Goal: Task Accomplishment & Management: Complete application form

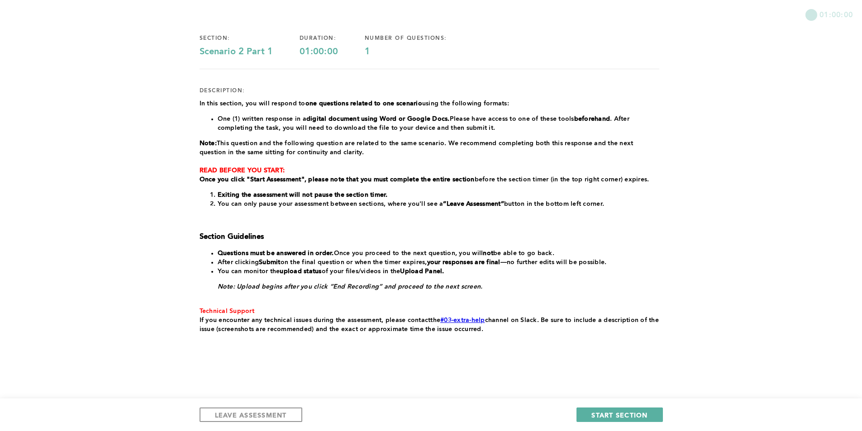
scroll to position [67, 0]
click at [626, 405] on div "LEAVE ASSESSMENT START SECTION" at bounding box center [431, 414] width 862 height 33
click at [626, 411] on span "START SECTION" at bounding box center [619, 415] width 56 height 9
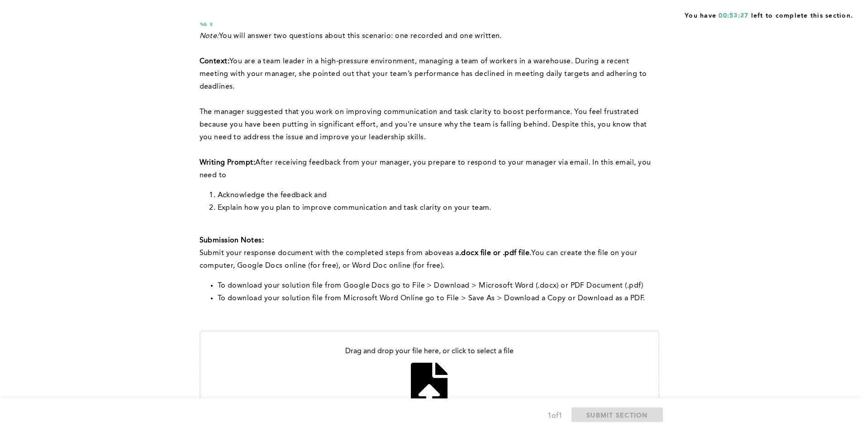
scroll to position [143, 0]
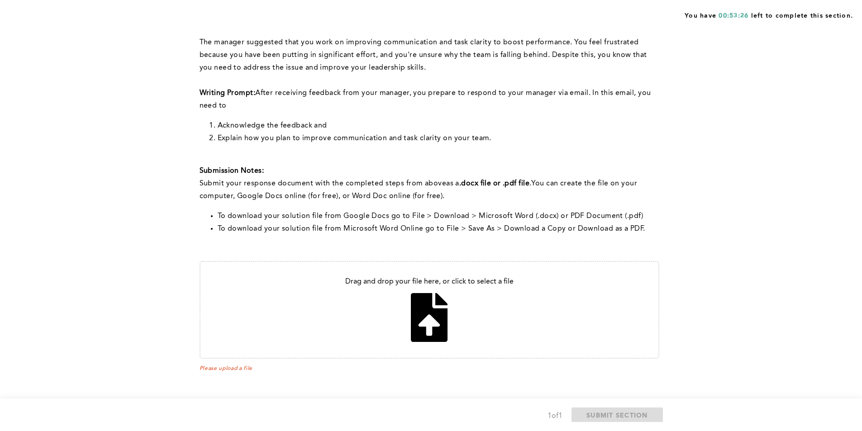
click at [368, 331] on input "file" at bounding box center [429, 310] width 458 height 96
type input "C:\fakepath\Assesment Promp#1.pdf"
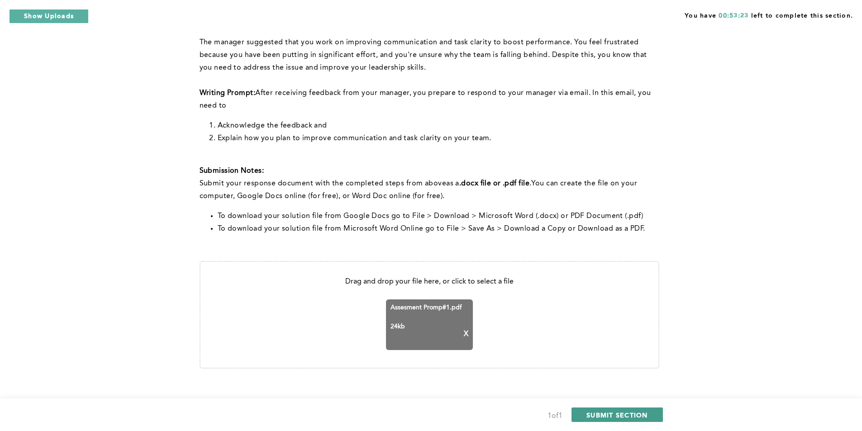
click at [612, 412] on span "SUBMIT SECTION" at bounding box center [617, 415] width 62 height 9
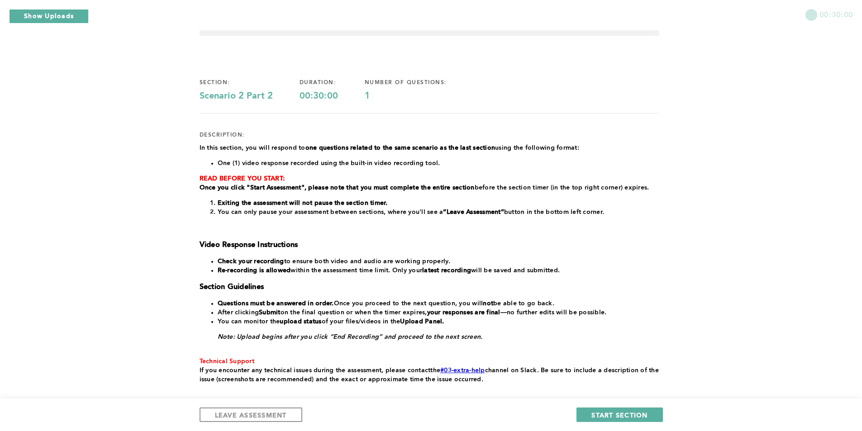
scroll to position [73, 0]
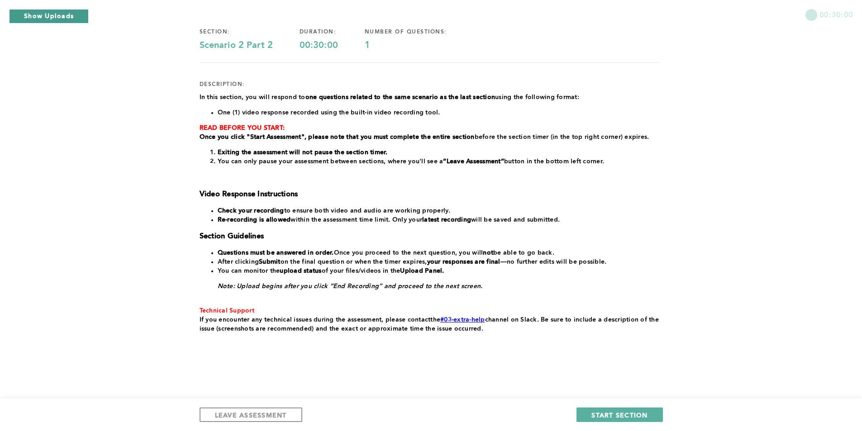
click at [33, 14] on button "Show Uploads" at bounding box center [49, 16] width 80 height 14
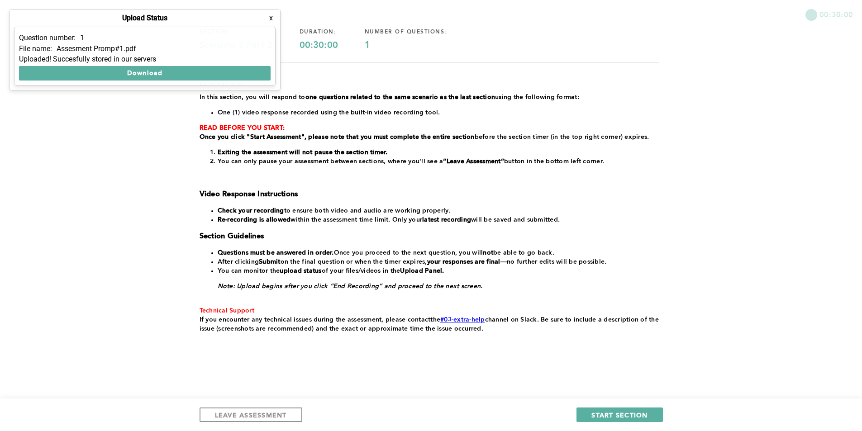
click at [268, 17] on button "x" at bounding box center [270, 18] width 9 height 9
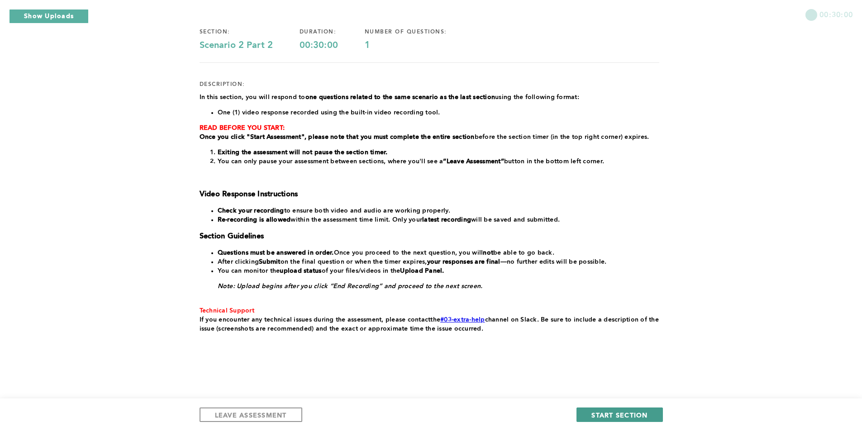
click at [626, 413] on span "START SECTION" at bounding box center [619, 415] width 56 height 9
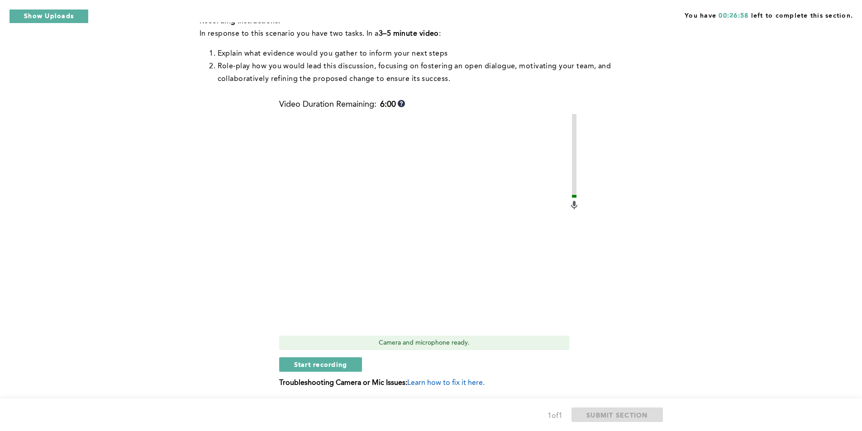
scroll to position [313, 0]
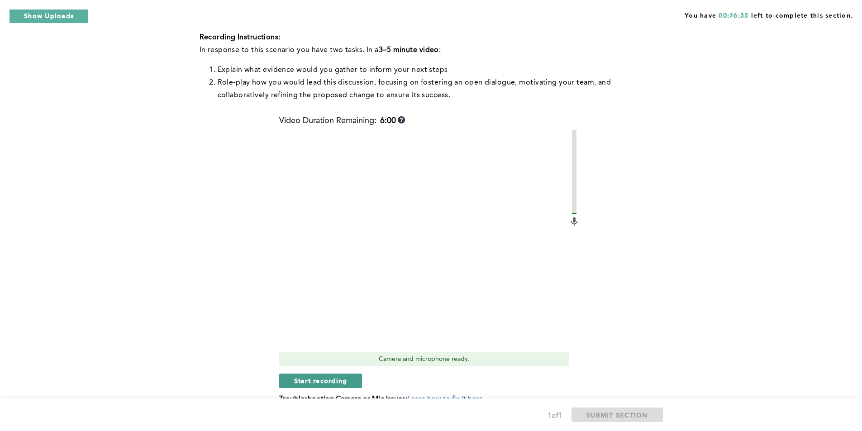
click at [320, 384] on span "Start recording" at bounding box center [320, 380] width 53 height 9
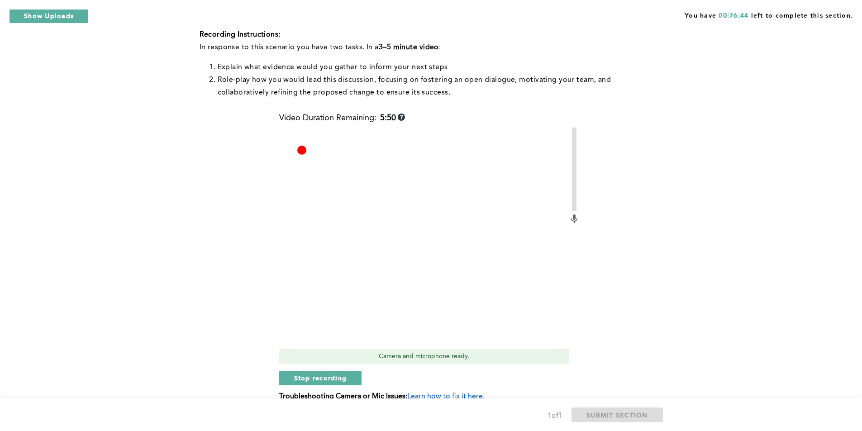
scroll to position [358, 0]
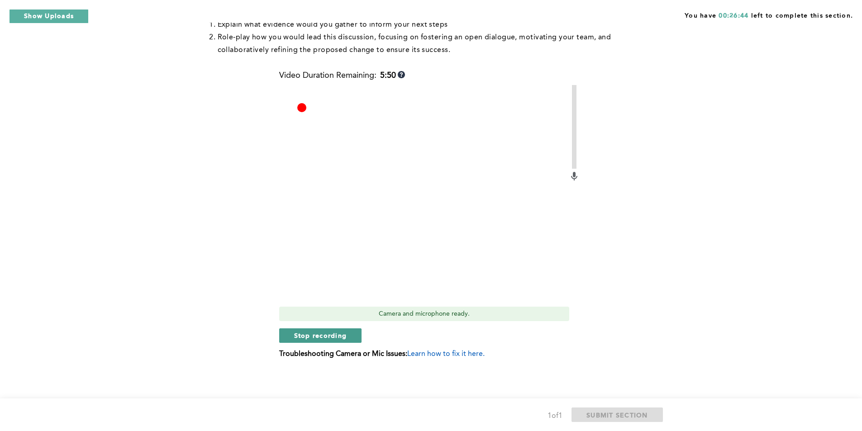
click at [311, 342] on button "Stop recording" at bounding box center [320, 335] width 83 height 14
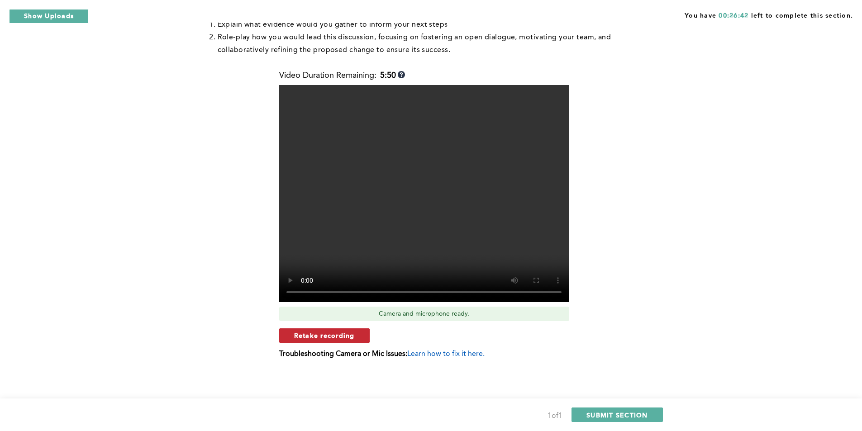
click at [332, 336] on span "Retake recording" at bounding box center [324, 335] width 61 height 9
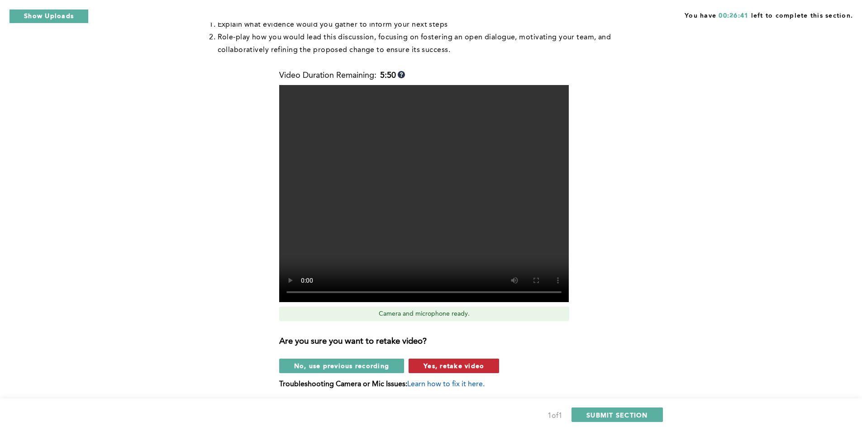
click at [430, 364] on span "Yes, retake video" at bounding box center [453, 365] width 61 height 9
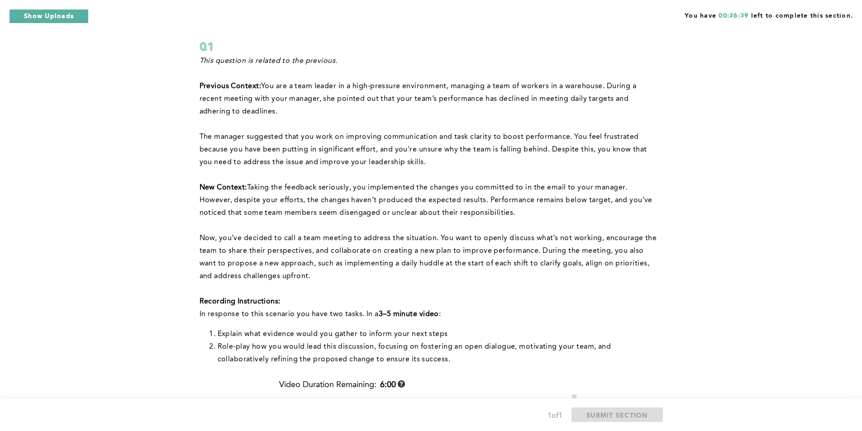
scroll to position [41, 0]
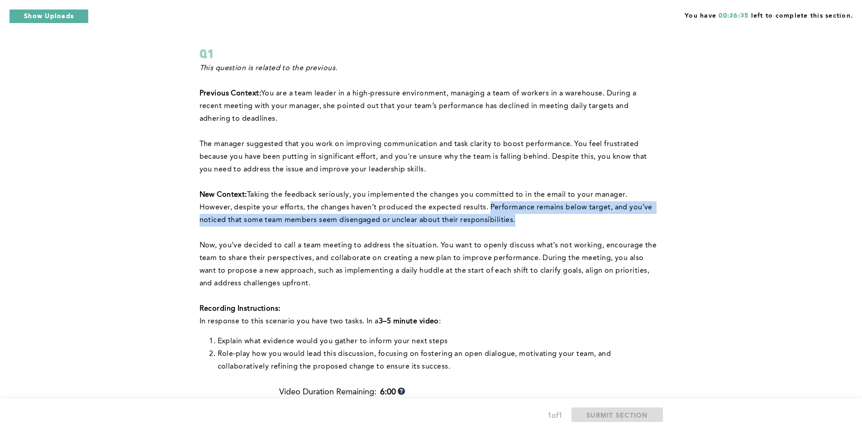
drag, startPoint x: 522, startPoint y: 217, endPoint x: 486, endPoint y: 209, distance: 37.1
click at [486, 209] on p "New Context: Taking the feedback seriously, you implemented the changes you com…" at bounding box center [429, 208] width 460 height 38
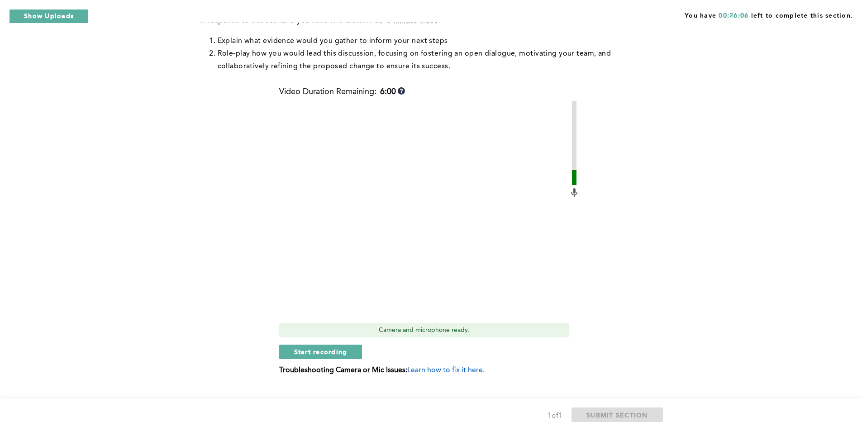
scroll to position [358, 0]
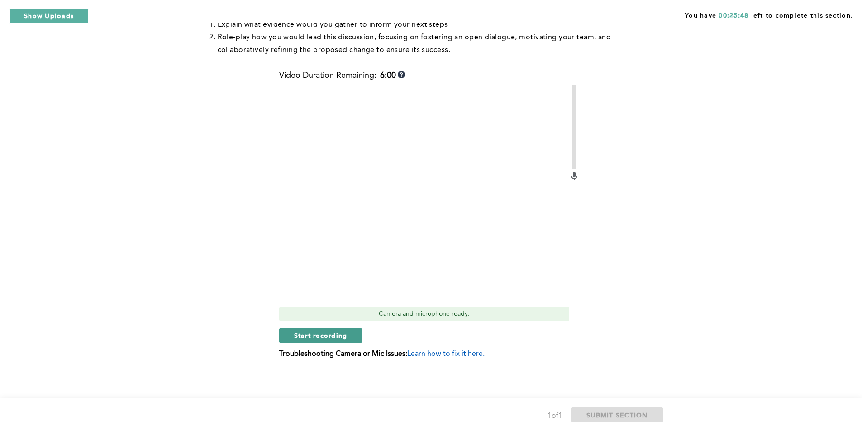
click at [331, 338] on span "Start recording" at bounding box center [320, 335] width 53 height 9
click at [306, 341] on button "Stop recording" at bounding box center [320, 335] width 83 height 14
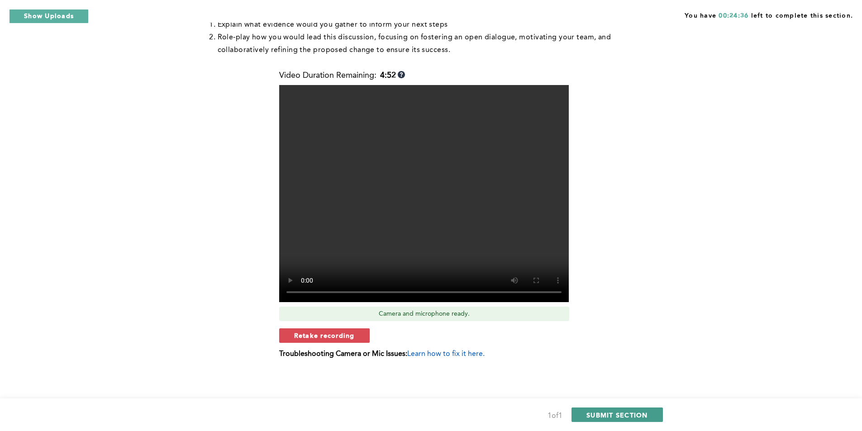
click at [613, 417] on span "SUBMIT SECTION" at bounding box center [617, 415] width 62 height 9
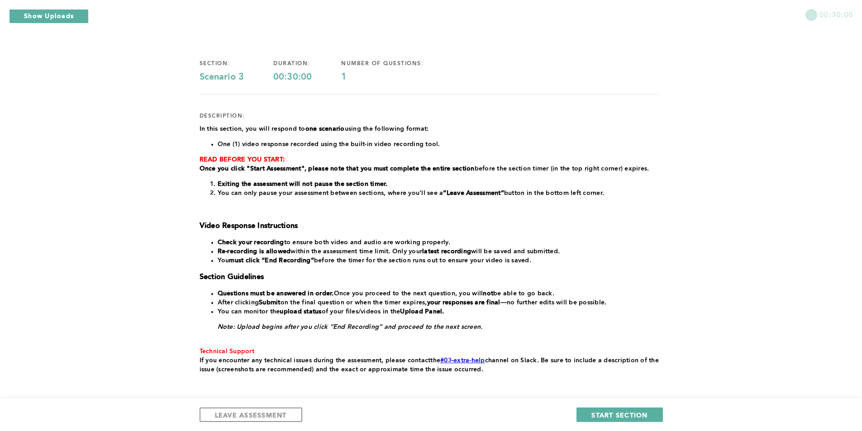
scroll to position [82, 0]
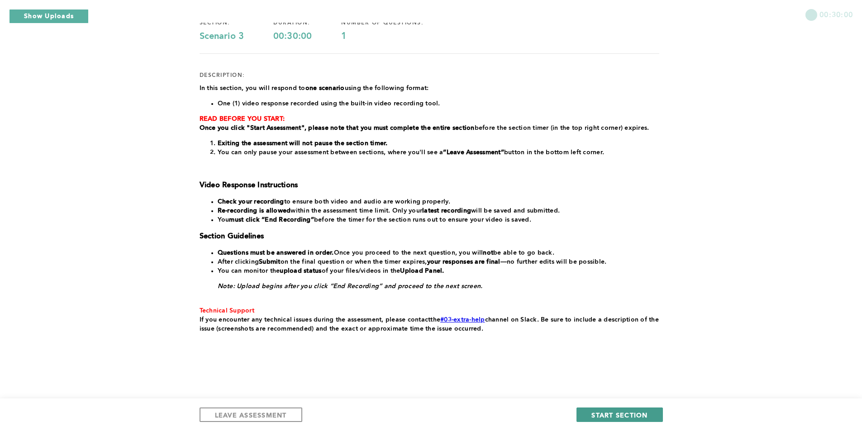
click at [609, 413] on span "START SECTION" at bounding box center [619, 415] width 56 height 9
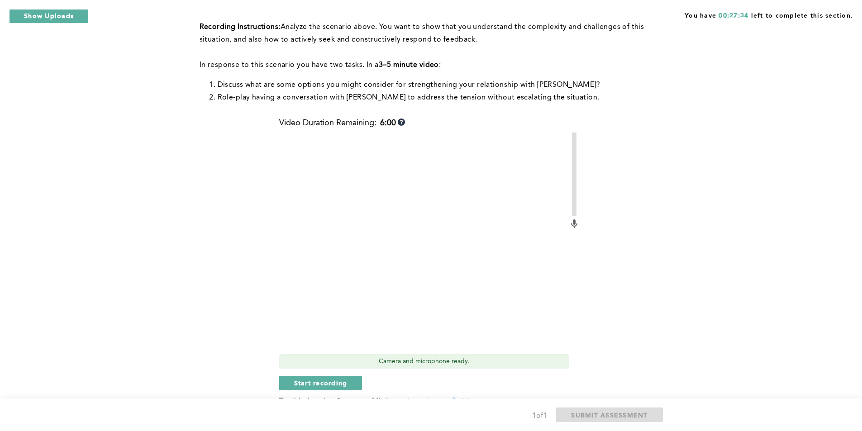
scroll to position [135, 0]
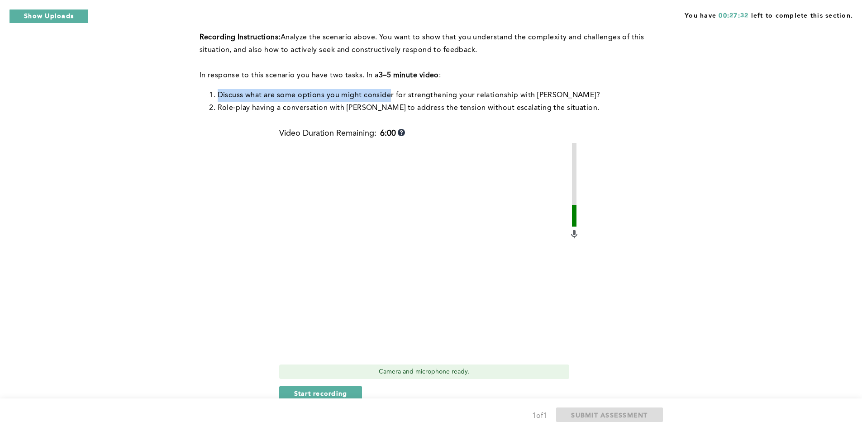
drag, startPoint x: 220, startPoint y: 84, endPoint x: 397, endPoint y: 93, distance: 177.5
click at [387, 92] on span "Discuss what are some options you might consider for strengthening your relatio…" at bounding box center [409, 95] width 383 height 7
click at [425, 104] on div "Context: You frequently have to coordinate with a team member, [PERSON_NAME], w…" at bounding box center [429, 45] width 460 height 154
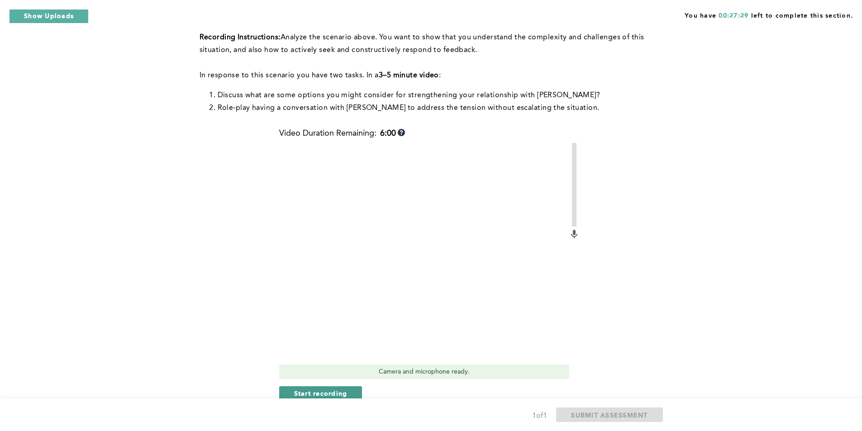
click at [331, 386] on button "Start recording" at bounding box center [320, 393] width 83 height 14
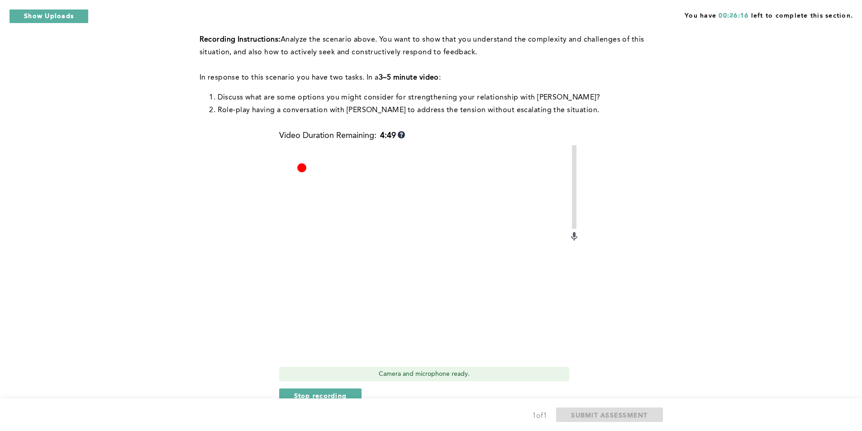
scroll to position [180, 0]
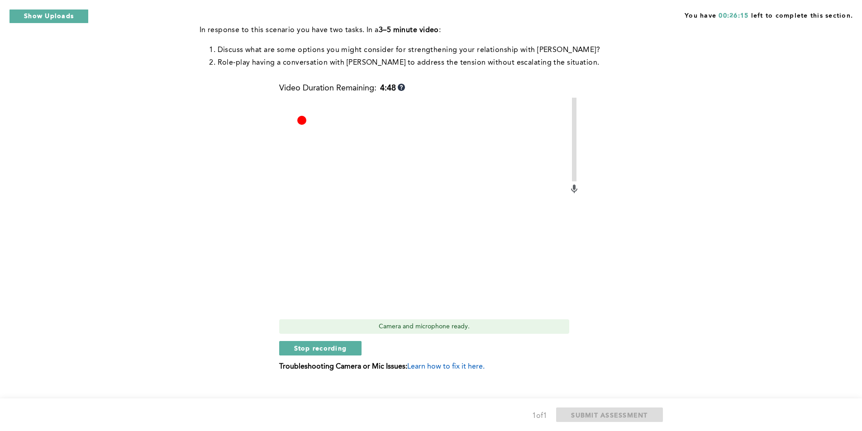
click at [325, 344] on div "Video Duration Remaining: 4:48 Camera and microphone ready. Stop recording Trou…" at bounding box center [429, 231] width 300 height 294
click at [324, 344] on span "Stop recording" at bounding box center [320, 348] width 53 height 9
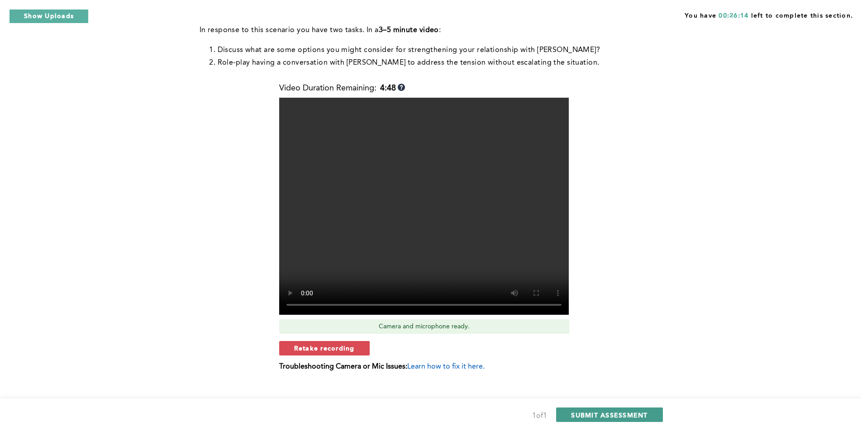
click at [645, 414] on span "SUBMIT ASSESSMENT" at bounding box center [609, 415] width 76 height 9
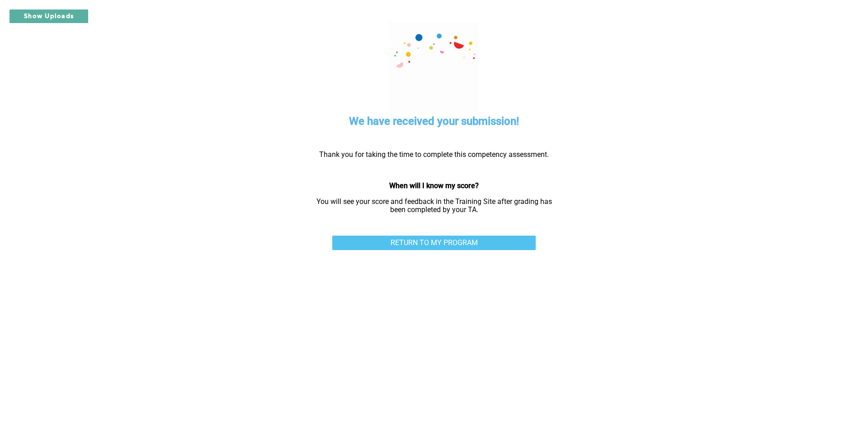
click at [464, 245] on link "RETURN TO MY PROGRAM" at bounding box center [434, 243] width 204 height 14
